Goal: Task Accomplishment & Management: Use online tool/utility

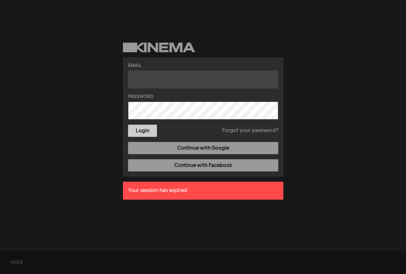
type input "[PERSON_NAME][EMAIL_ADDRESS][PERSON_NAME][DOMAIN_NAME]"
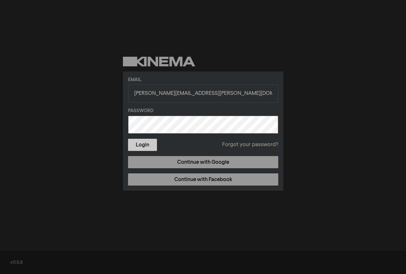
click at [148, 132] on form "Email christine.norwood@commonspirit.org Password Login Forgot your password?" at bounding box center [203, 114] width 150 height 74
click at [144, 148] on button "Login" at bounding box center [142, 145] width 29 height 12
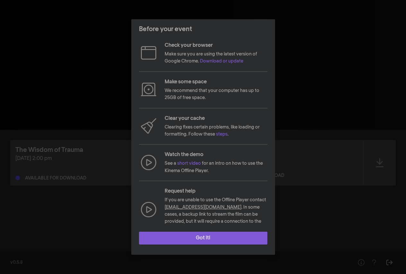
click at [202, 240] on button "Got it!" at bounding box center [203, 238] width 128 height 13
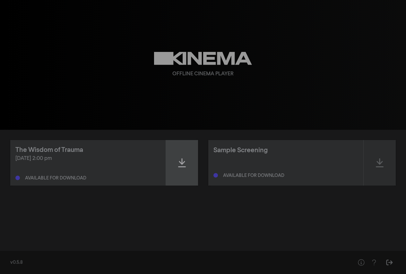
click at [187, 165] on div at bounding box center [182, 163] width 32 height 46
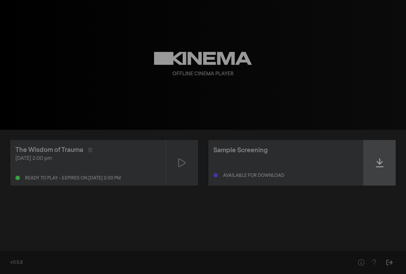
click at [378, 165] on icon at bounding box center [380, 163] width 8 height 10
